Goal: Find specific page/section: Find specific page/section

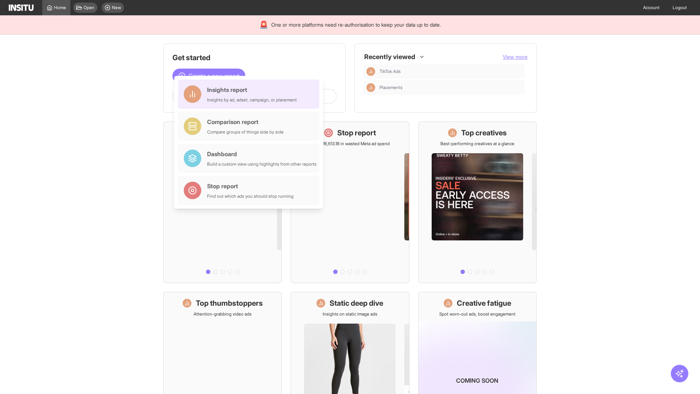
click at [250, 94] on div "Insights report Insights by ad, adset, campaign, or placement" at bounding box center [252, 93] width 90 height 17
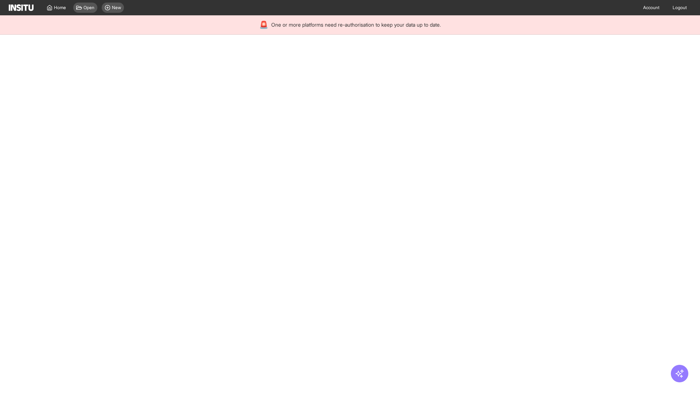
select select "**"
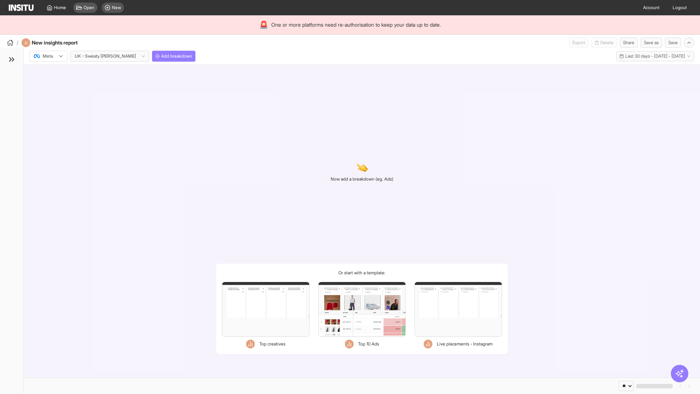
click at [48, 56] on div at bounding box center [43, 55] width 20 height 7
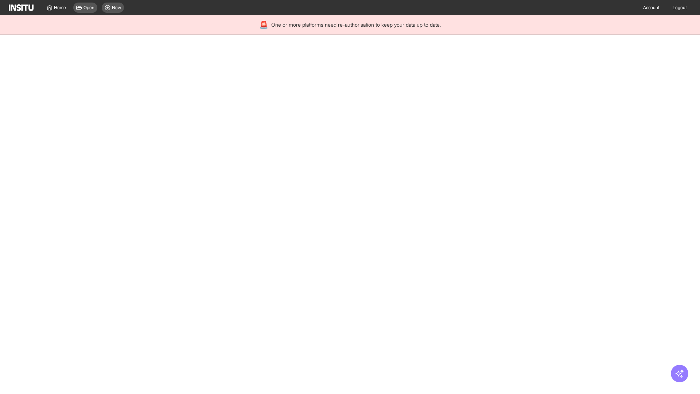
select select "**"
